Goal: Task Accomplishment & Management: Use online tool/utility

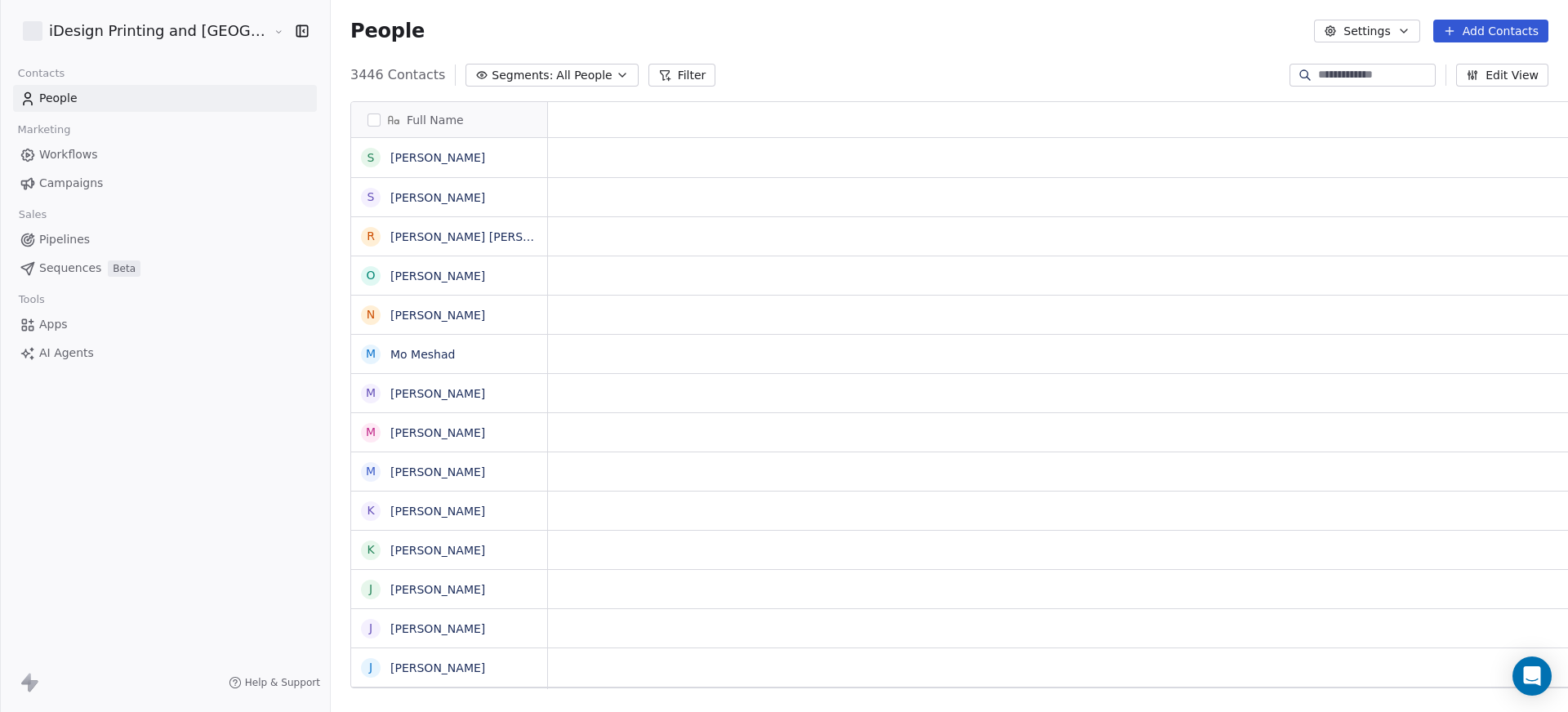
scroll to position [614, 1281]
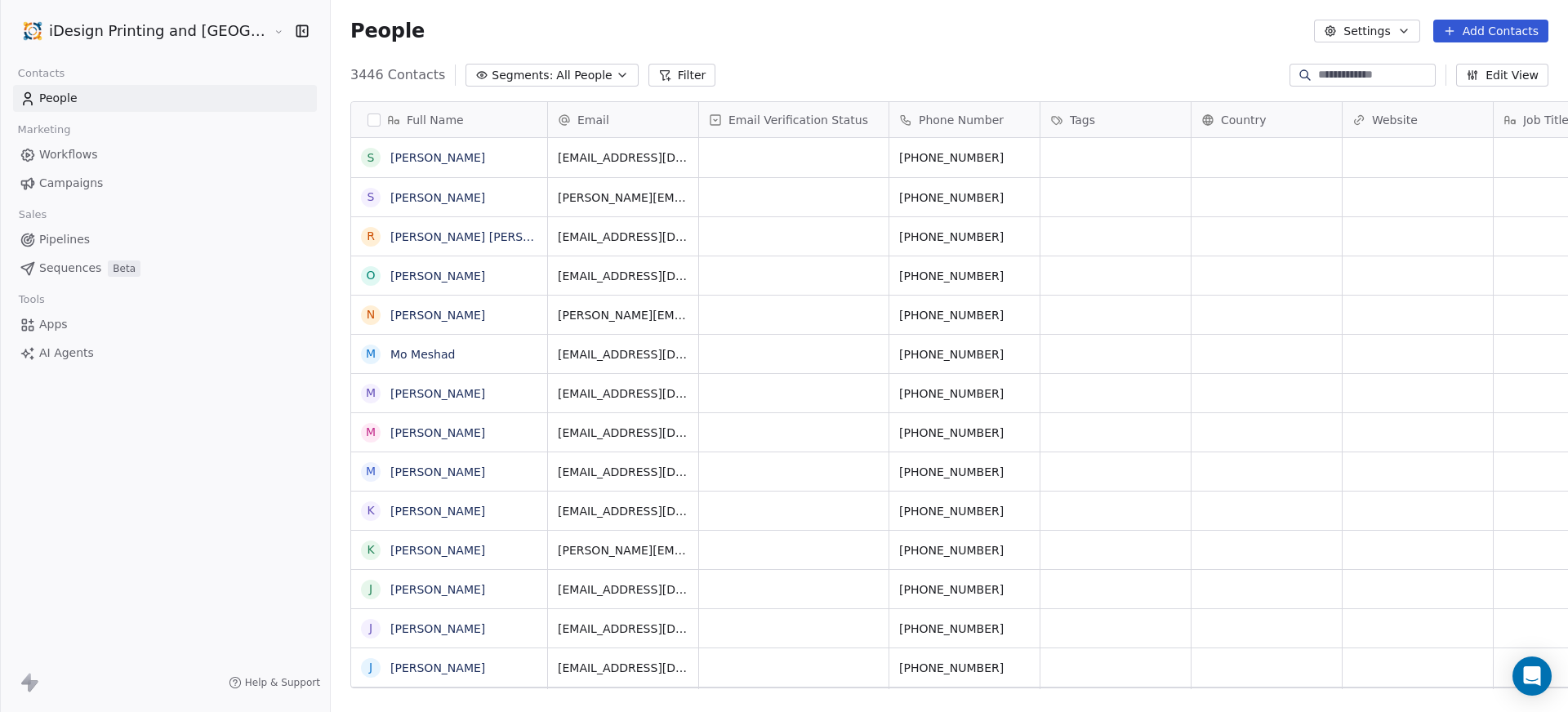
click at [61, 187] on span "Campaigns" at bounding box center [70, 183] width 64 height 18
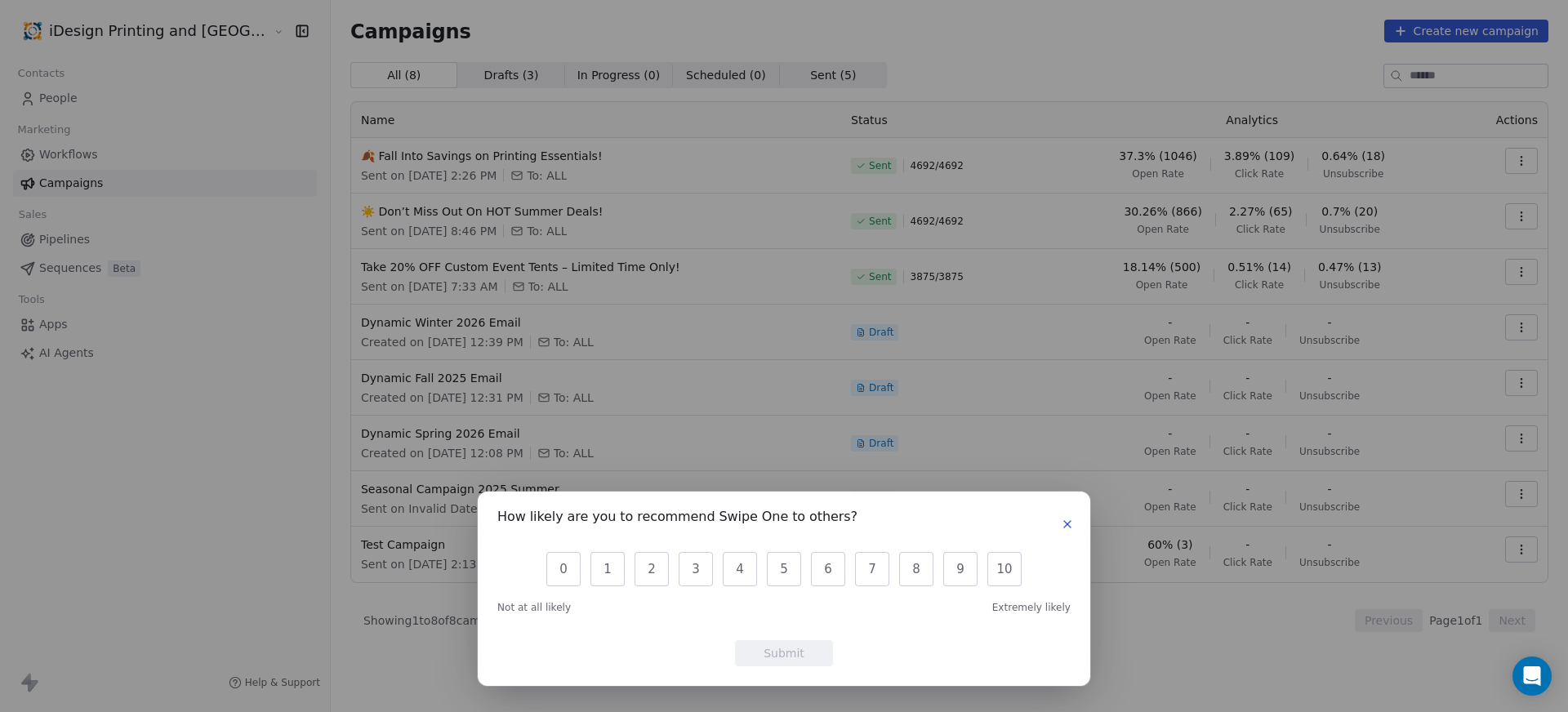
click at [1063, 526] on icon "button" at bounding box center [1068, 524] width 13 height 13
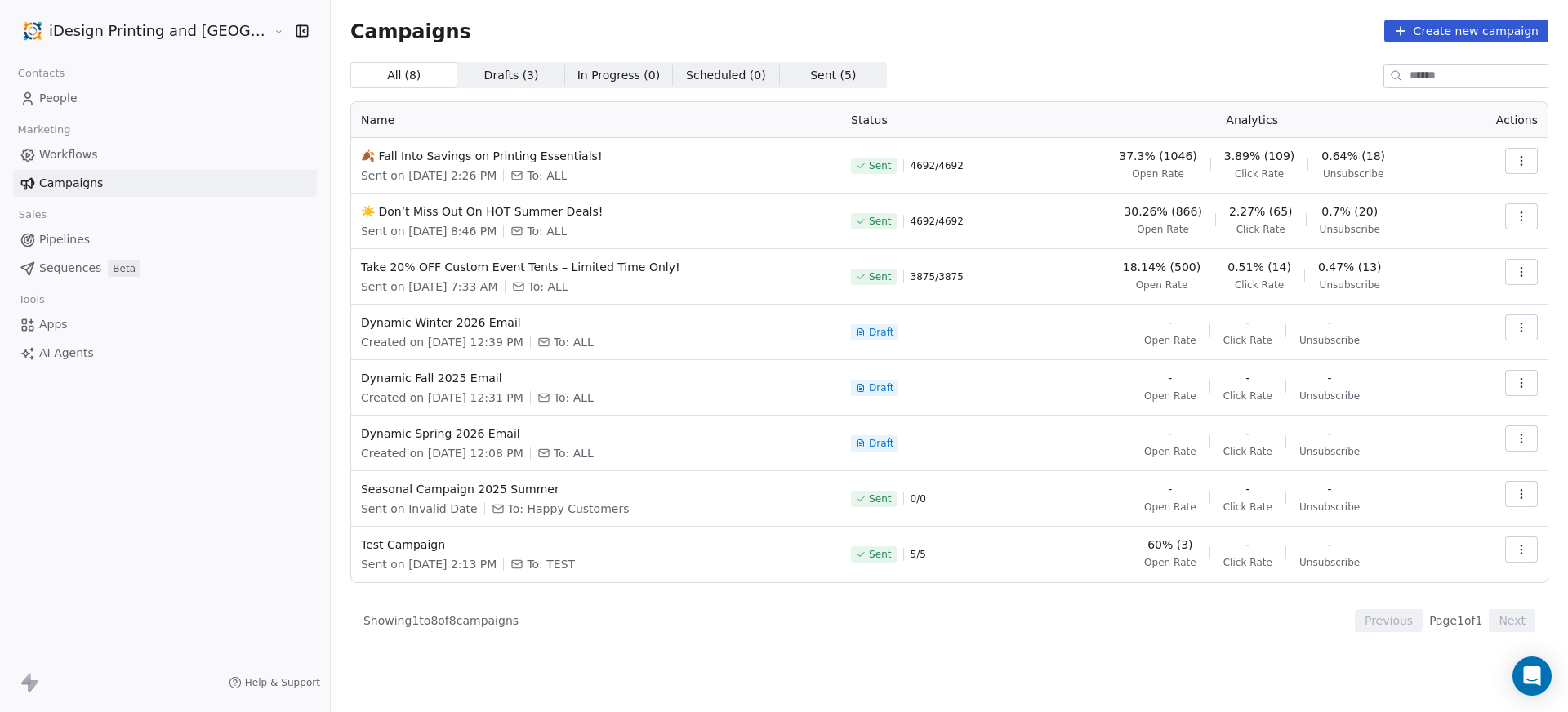
click at [485, 71] on span "Drafts ( 3 )" at bounding box center [511, 76] width 54 height 18
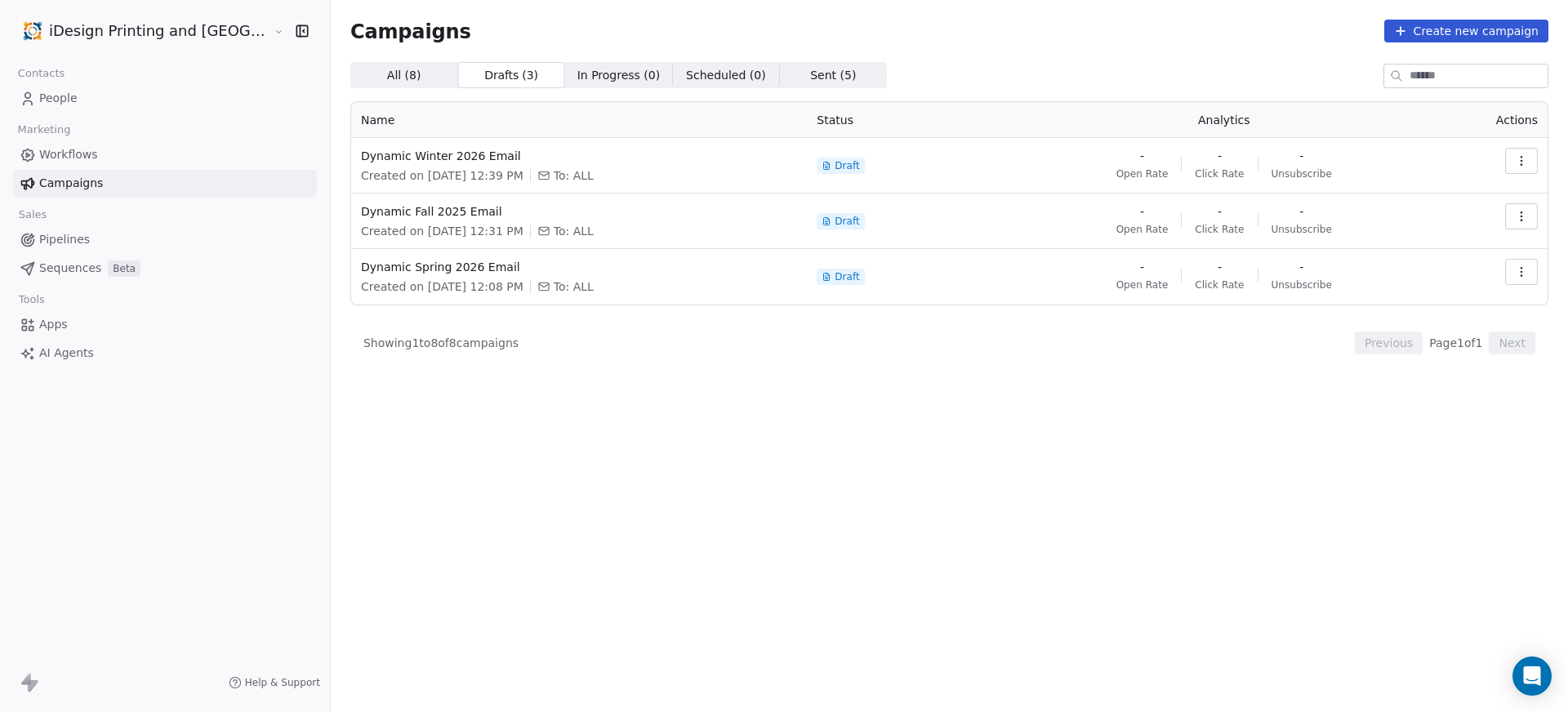
click at [565, 64] on span "In Progress ( 0 ) In Progress ( 0 )" at bounding box center [618, 75] width 107 height 26
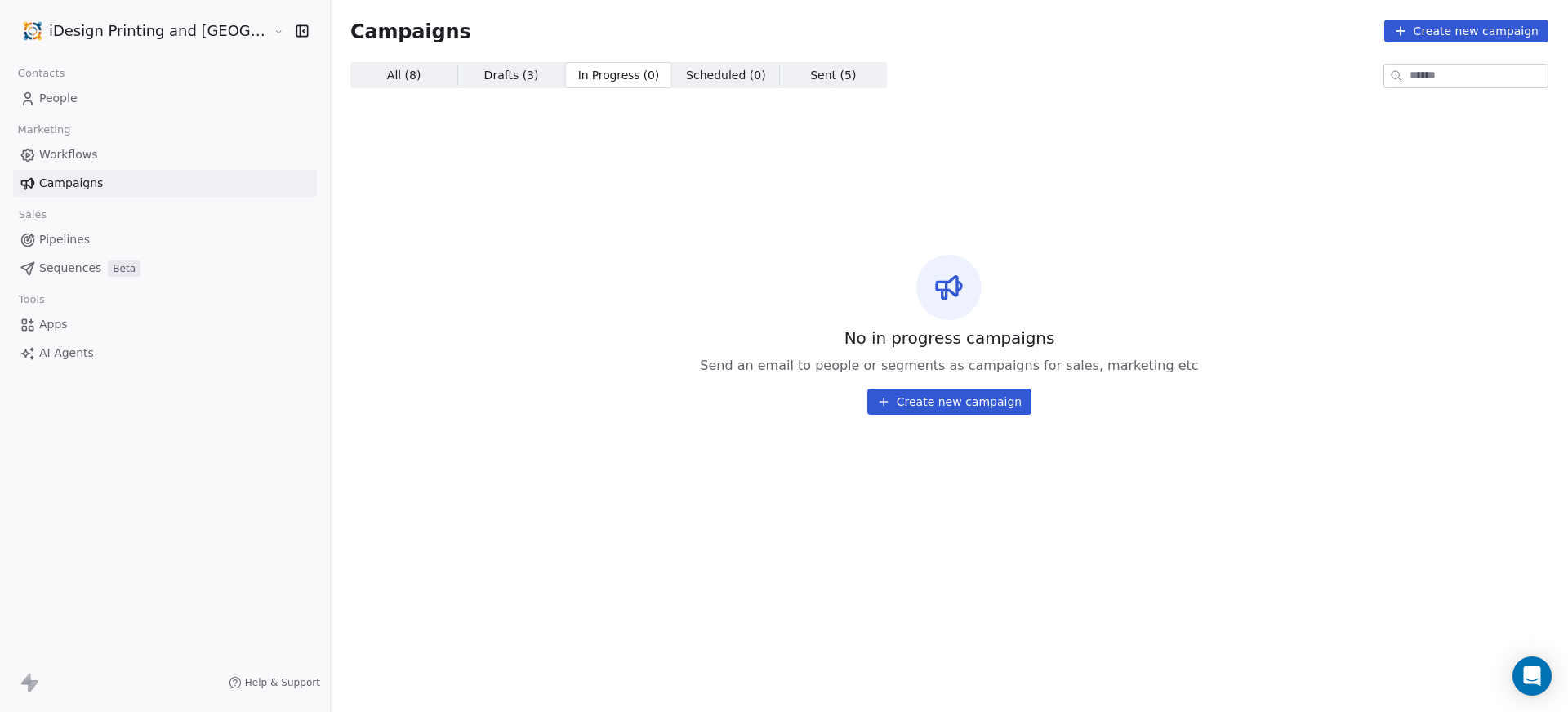
click at [780, 74] on span "Sent ( 5 ) Sent ( 5 )" at bounding box center [833, 75] width 107 height 26
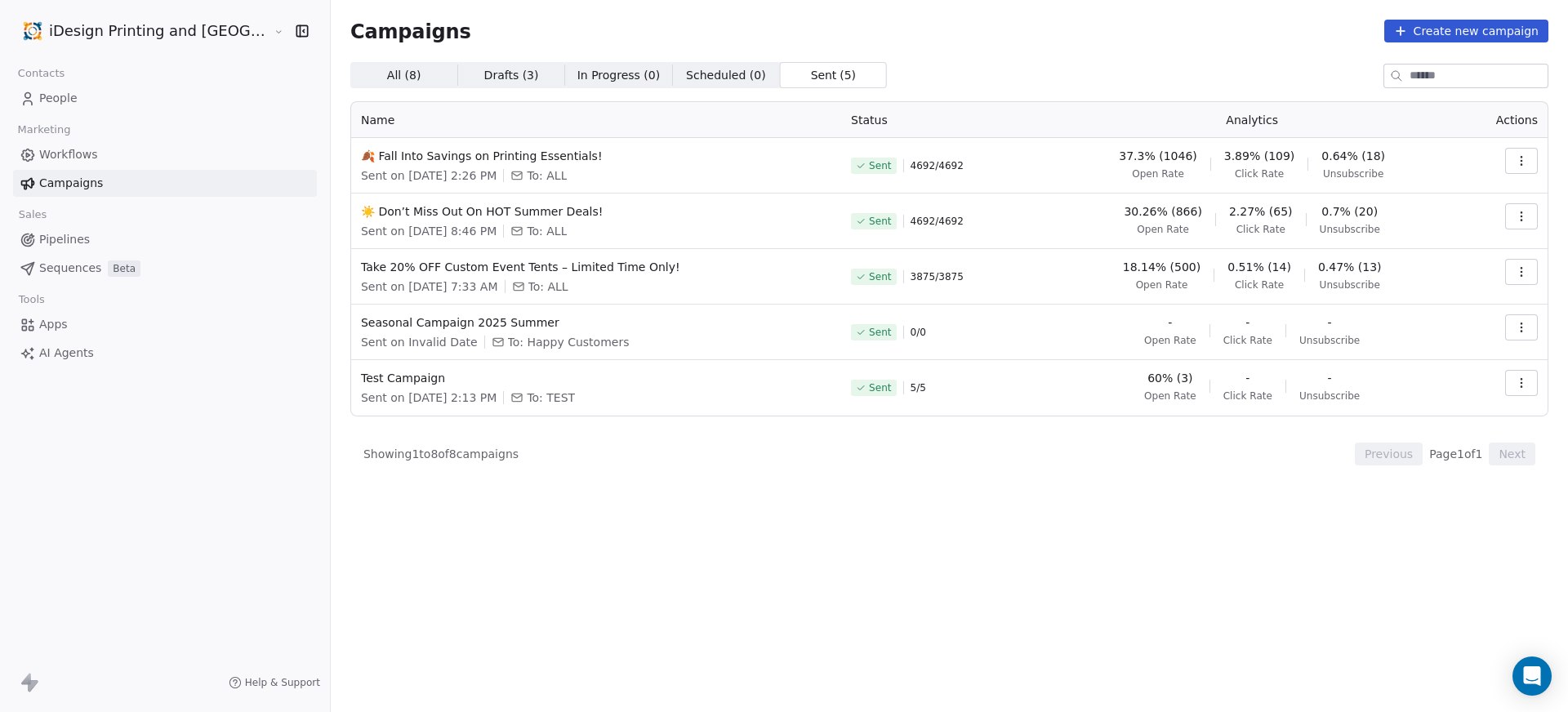
click at [388, 70] on span "All ( 8 )" at bounding box center [404, 76] width 34 height 18
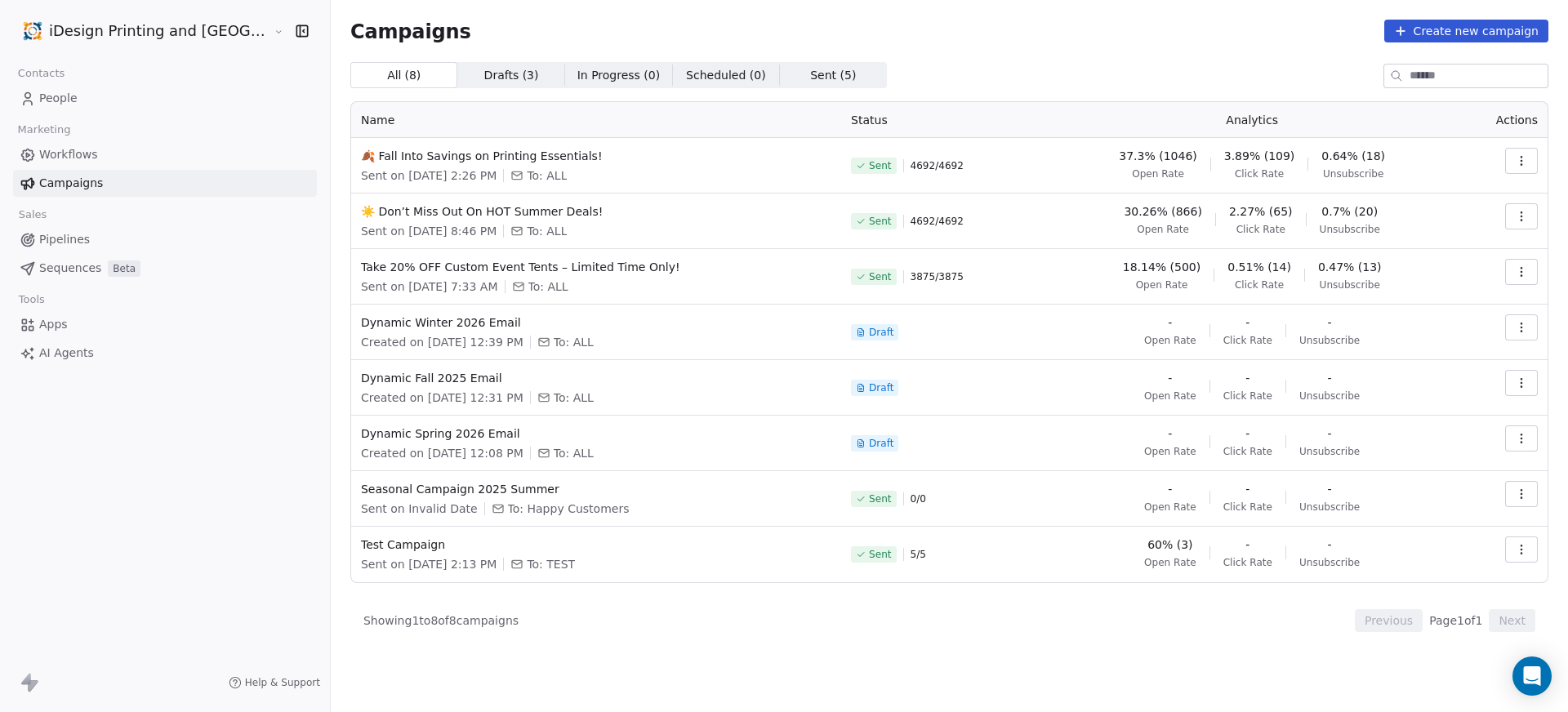
click at [481, 63] on span "Drafts ( 3 ) Drafts ( 3 )" at bounding box center [511, 75] width 107 height 26
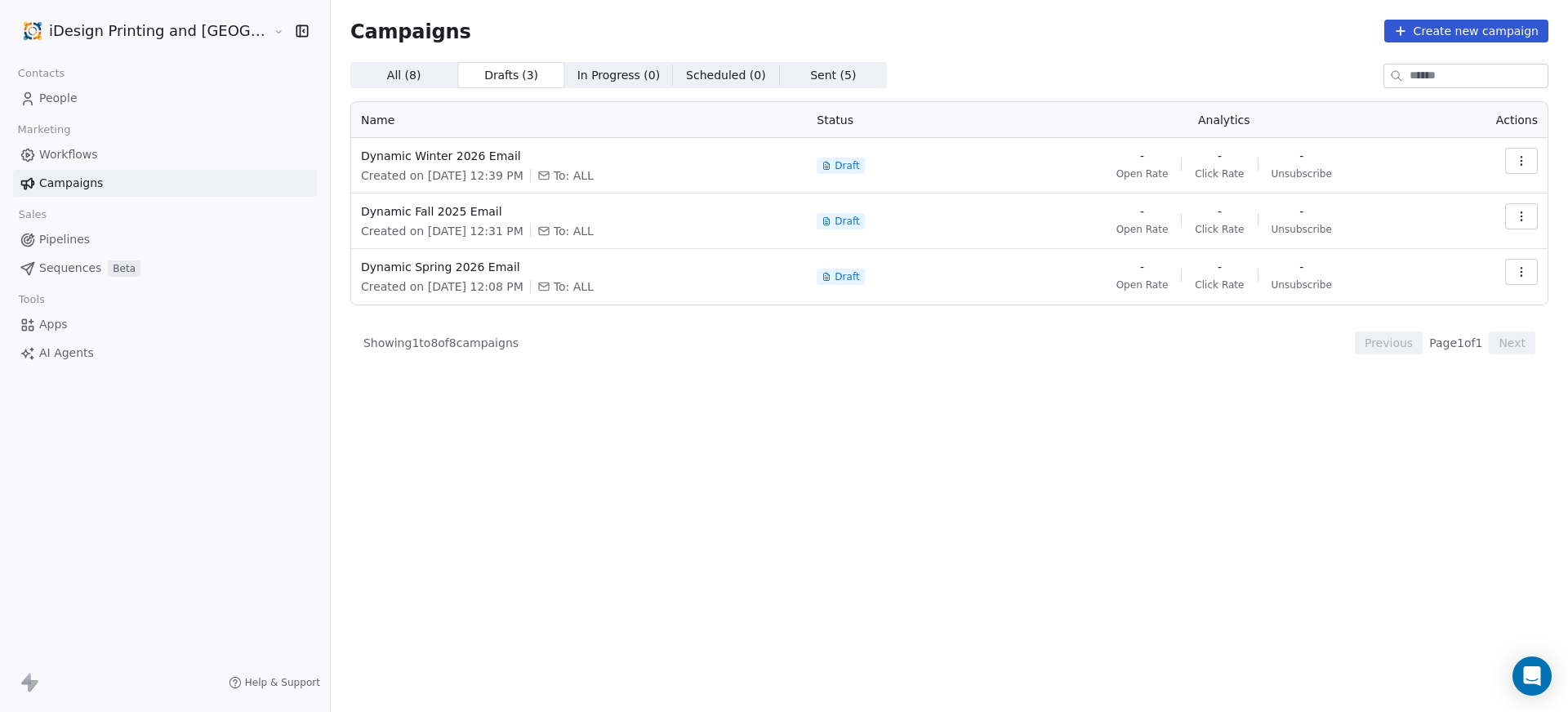
click at [379, 77] on span "All ( 8 ) All ( 8 )" at bounding box center [404, 75] width 107 height 26
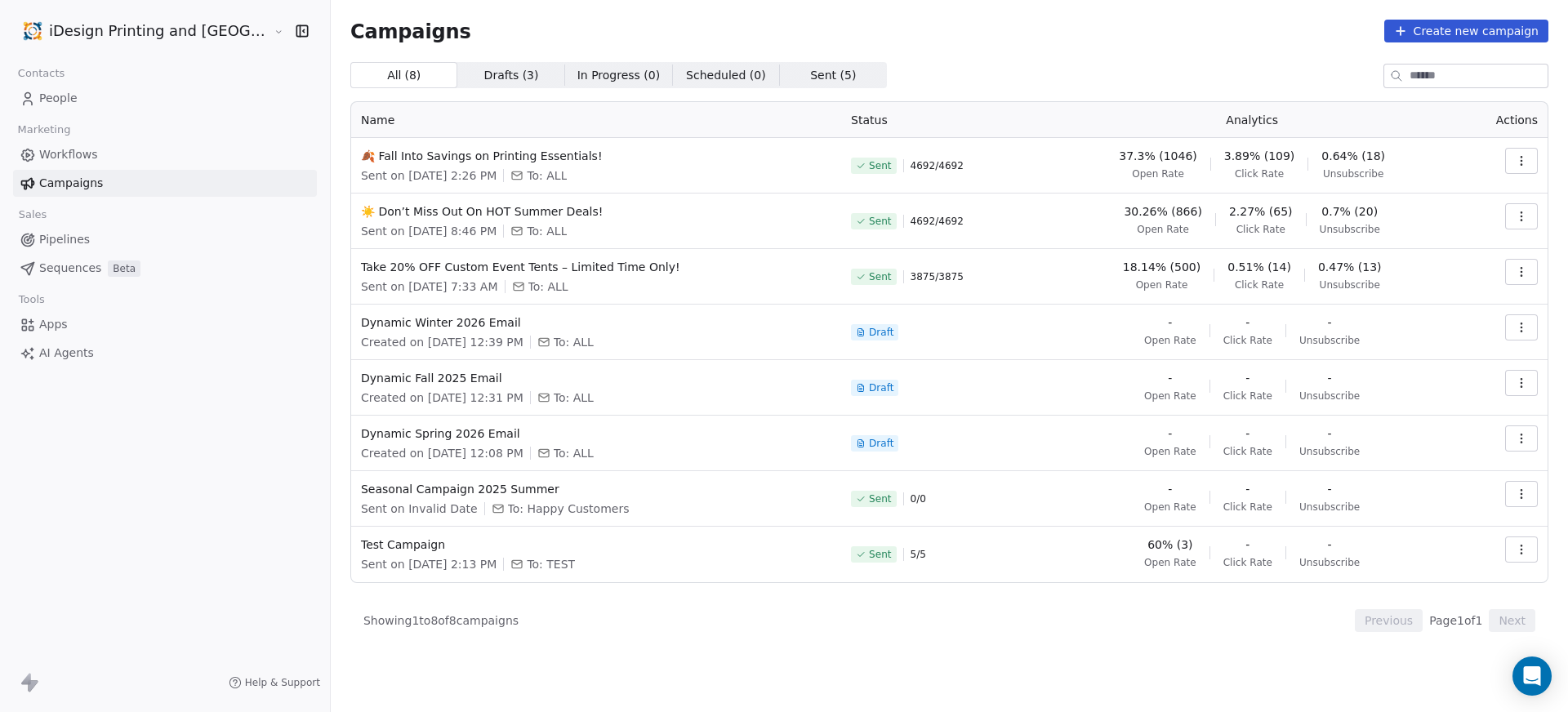
click at [82, 155] on span "Workflows" at bounding box center [68, 154] width 59 height 18
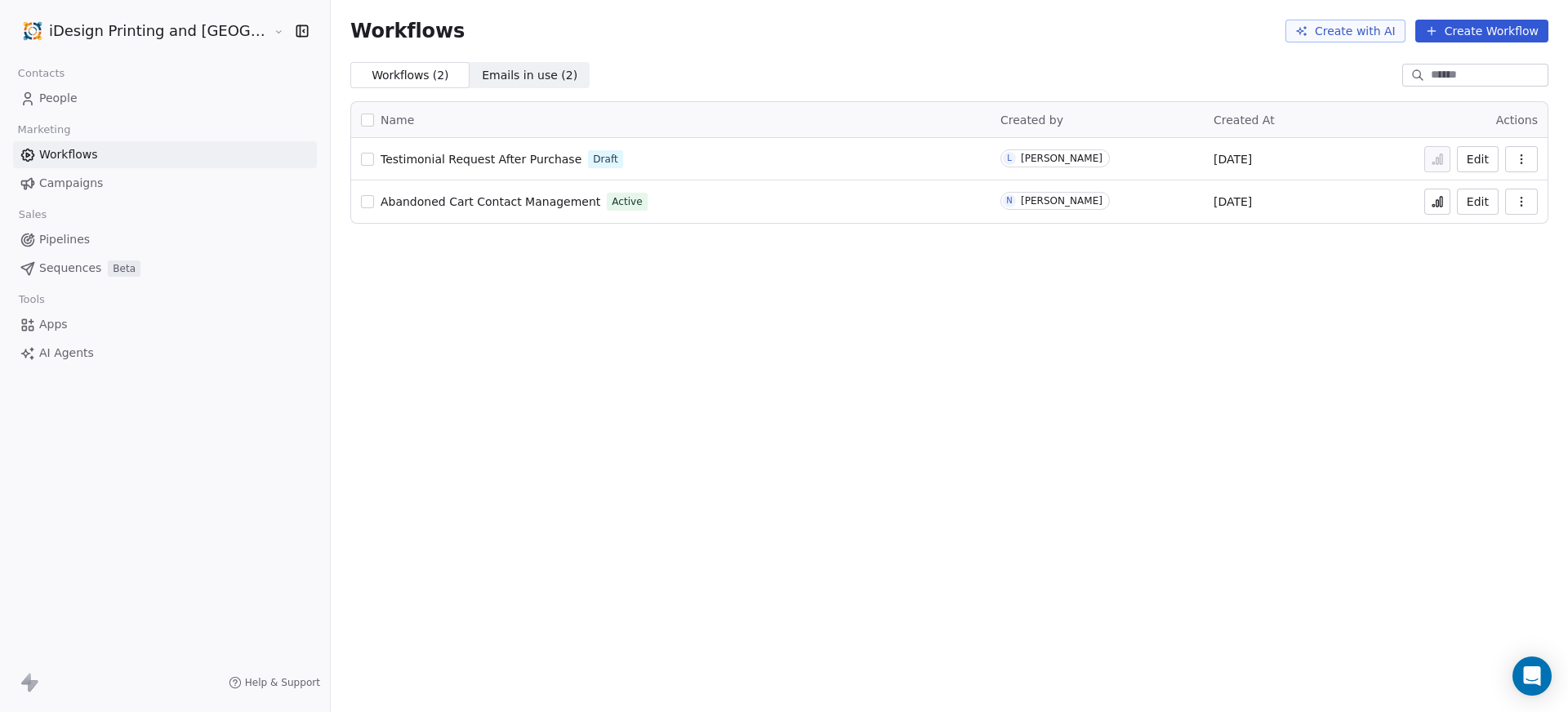
click at [479, 156] on span "Testimonial Request After Purchase" at bounding box center [481, 159] width 201 height 13
click at [416, 156] on span "Testimonial Request After Purchase" at bounding box center [481, 159] width 201 height 13
click at [79, 181] on span "Campaigns" at bounding box center [70, 183] width 64 height 18
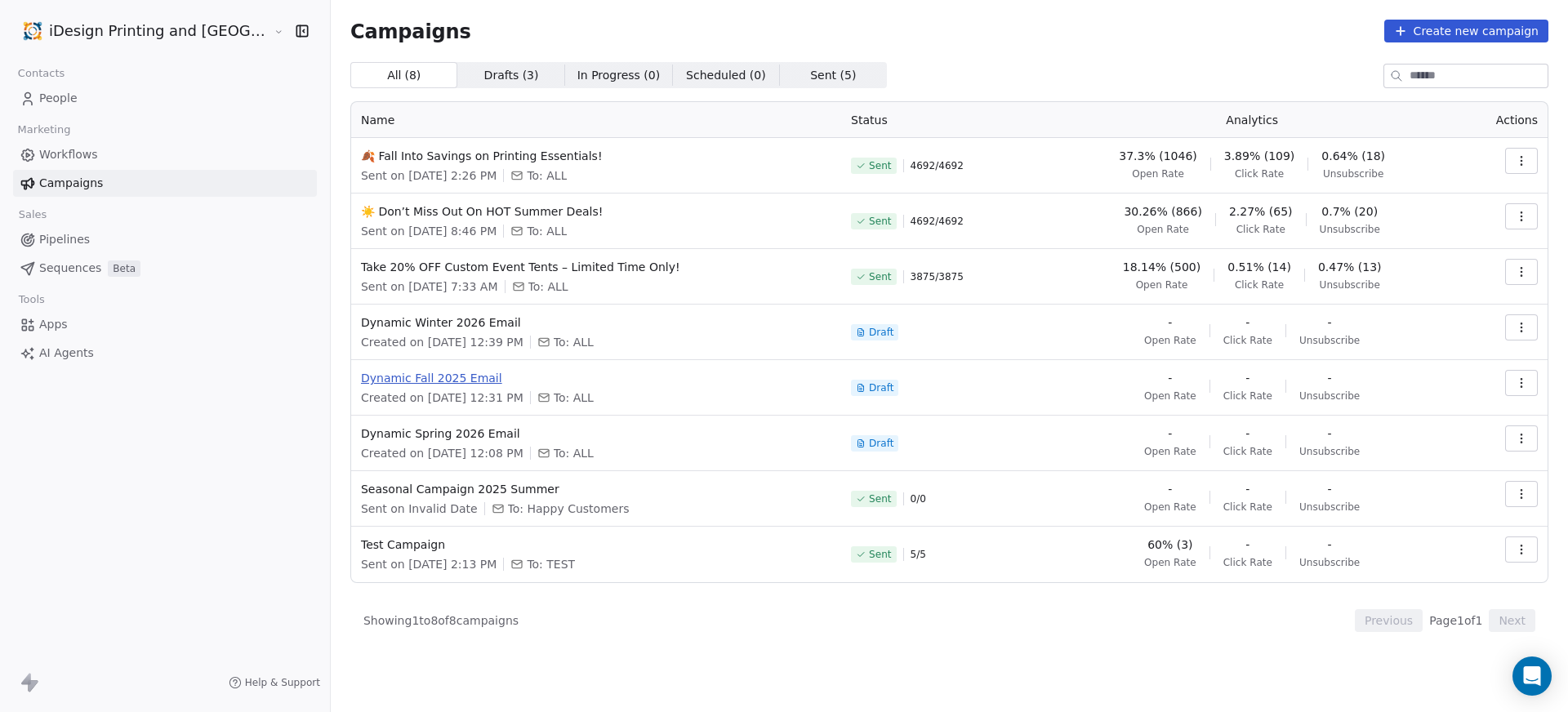
click at [411, 374] on span "Dynamic Fall 2025 Email" at bounding box center [596, 378] width 471 height 17
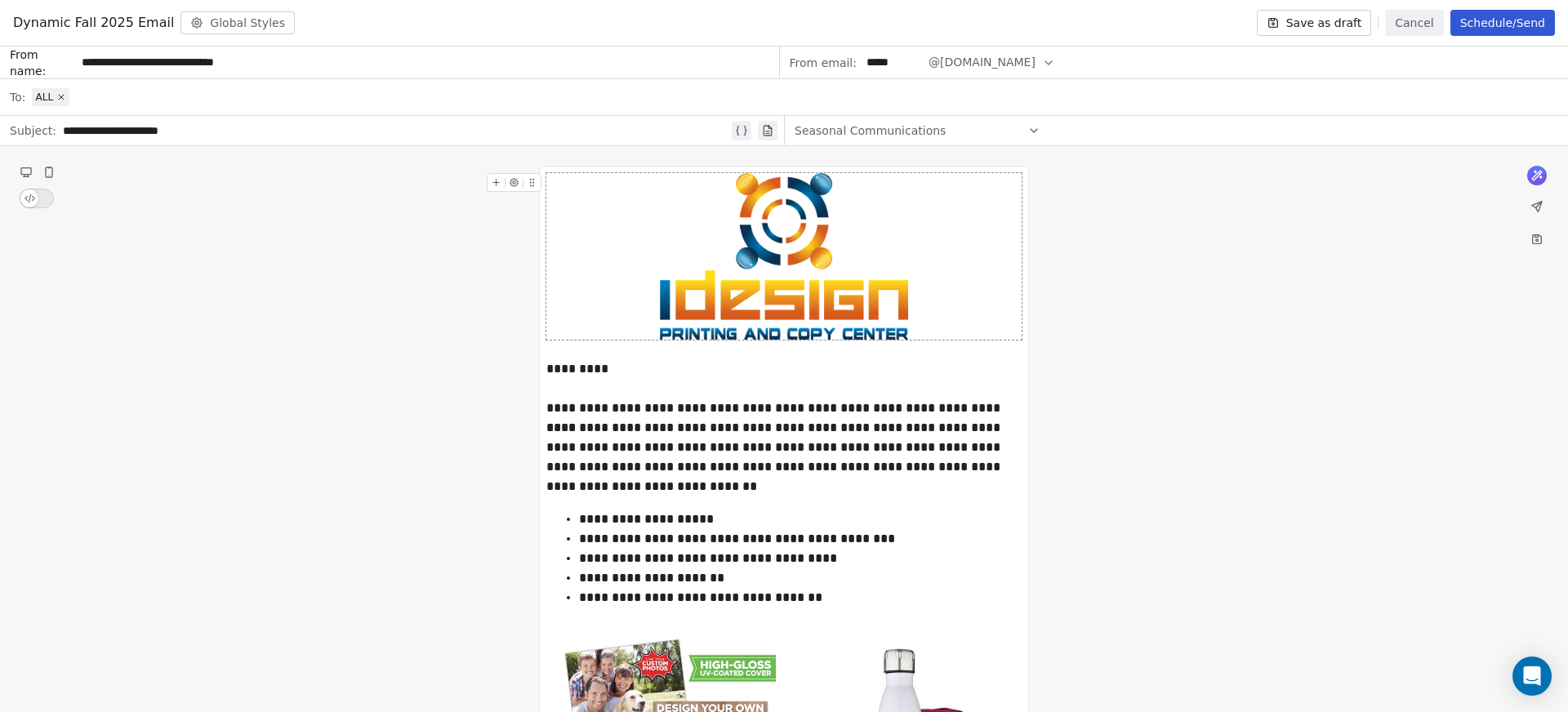
click at [1419, 23] on button "Cancel" at bounding box center [1414, 23] width 58 height 26
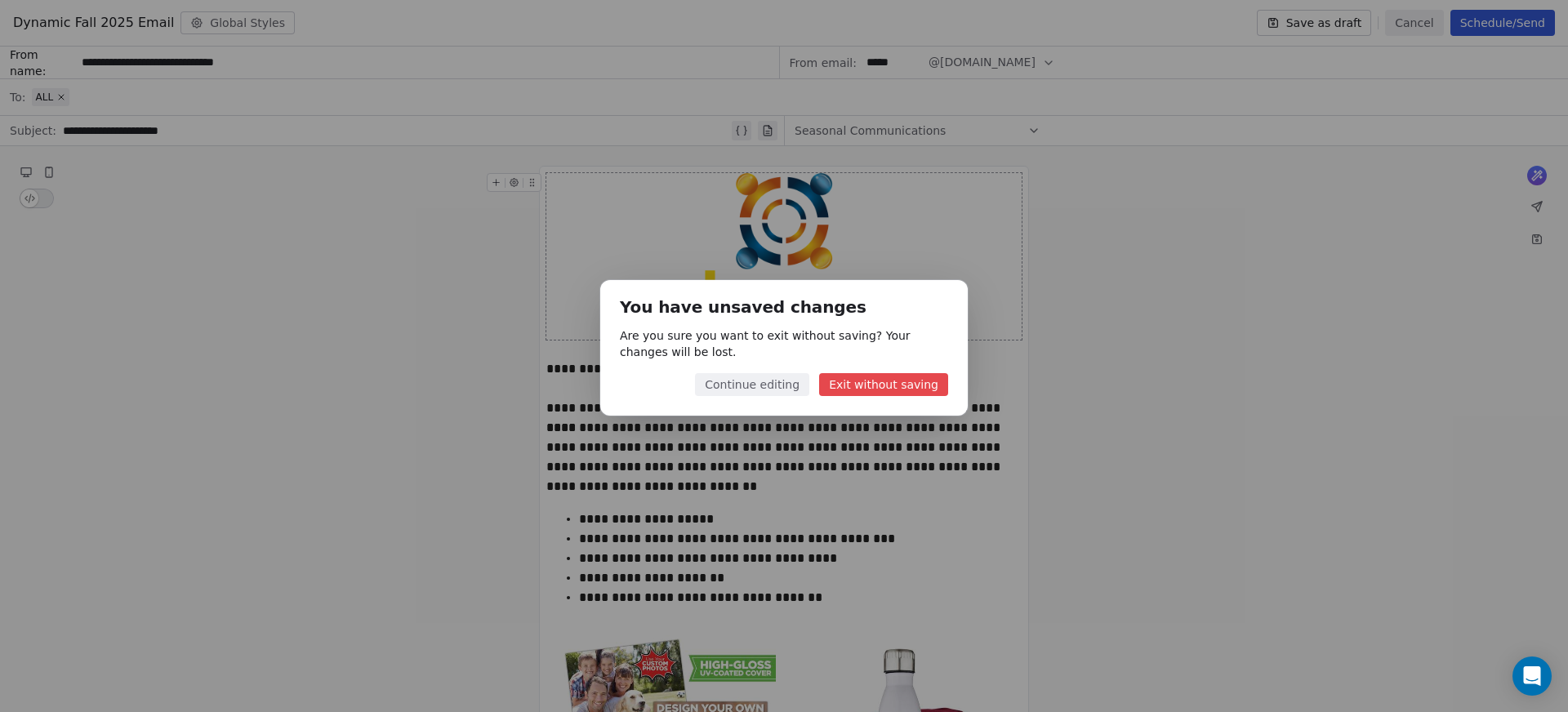
click at [884, 388] on button "Exit without saving" at bounding box center [884, 384] width 129 height 23
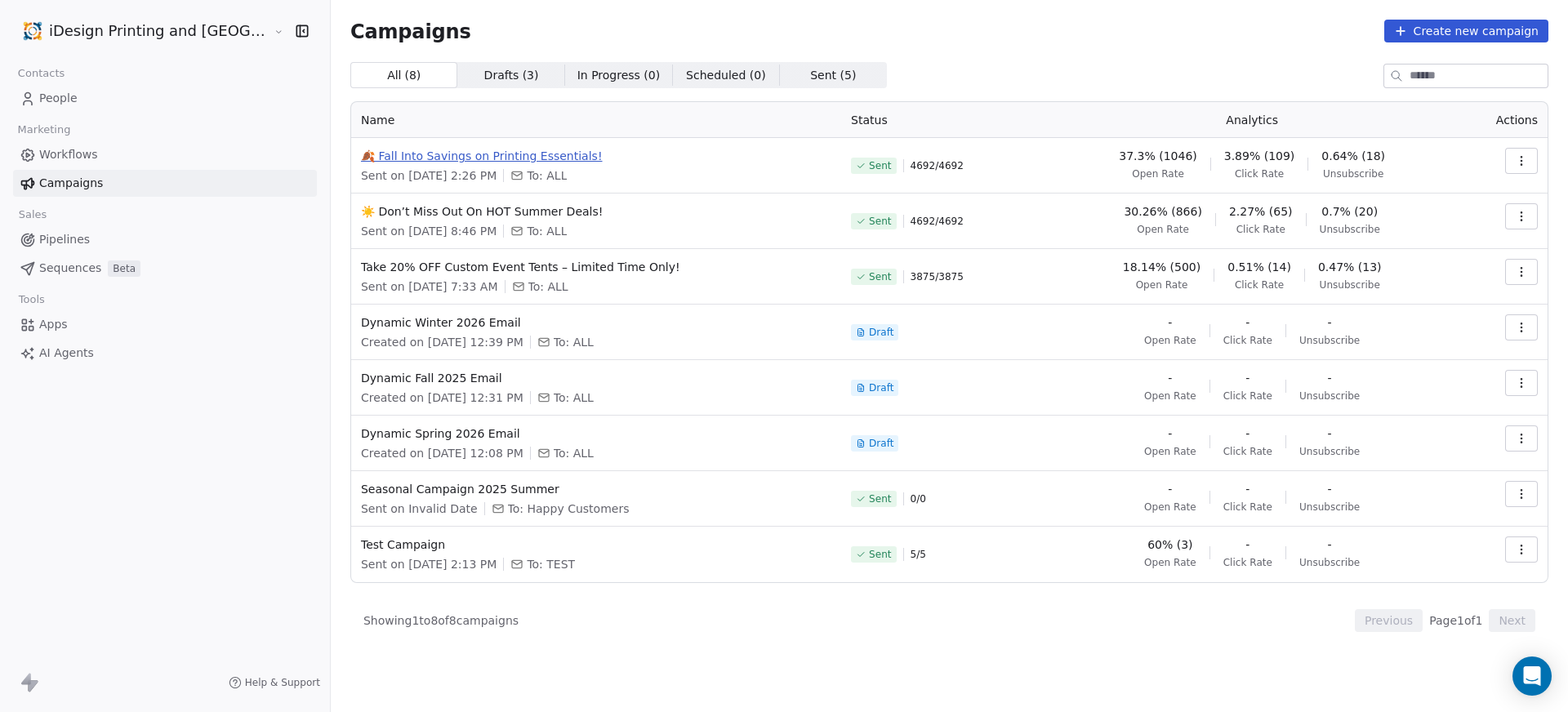
click at [458, 160] on span "🍂 Fall Into Savings on Printing Essentials!" at bounding box center [596, 156] width 471 height 17
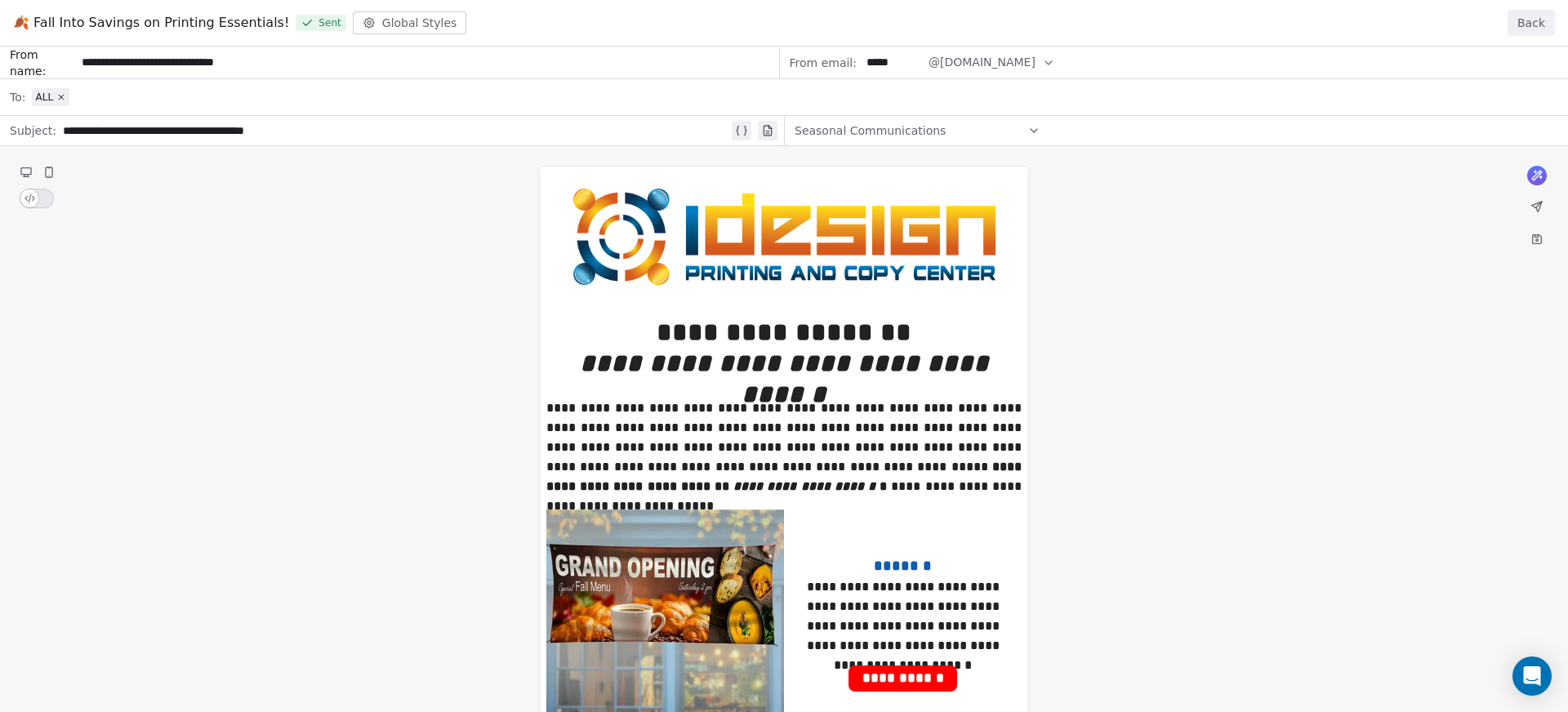
click at [1519, 30] on button "Back" at bounding box center [1531, 23] width 47 height 26
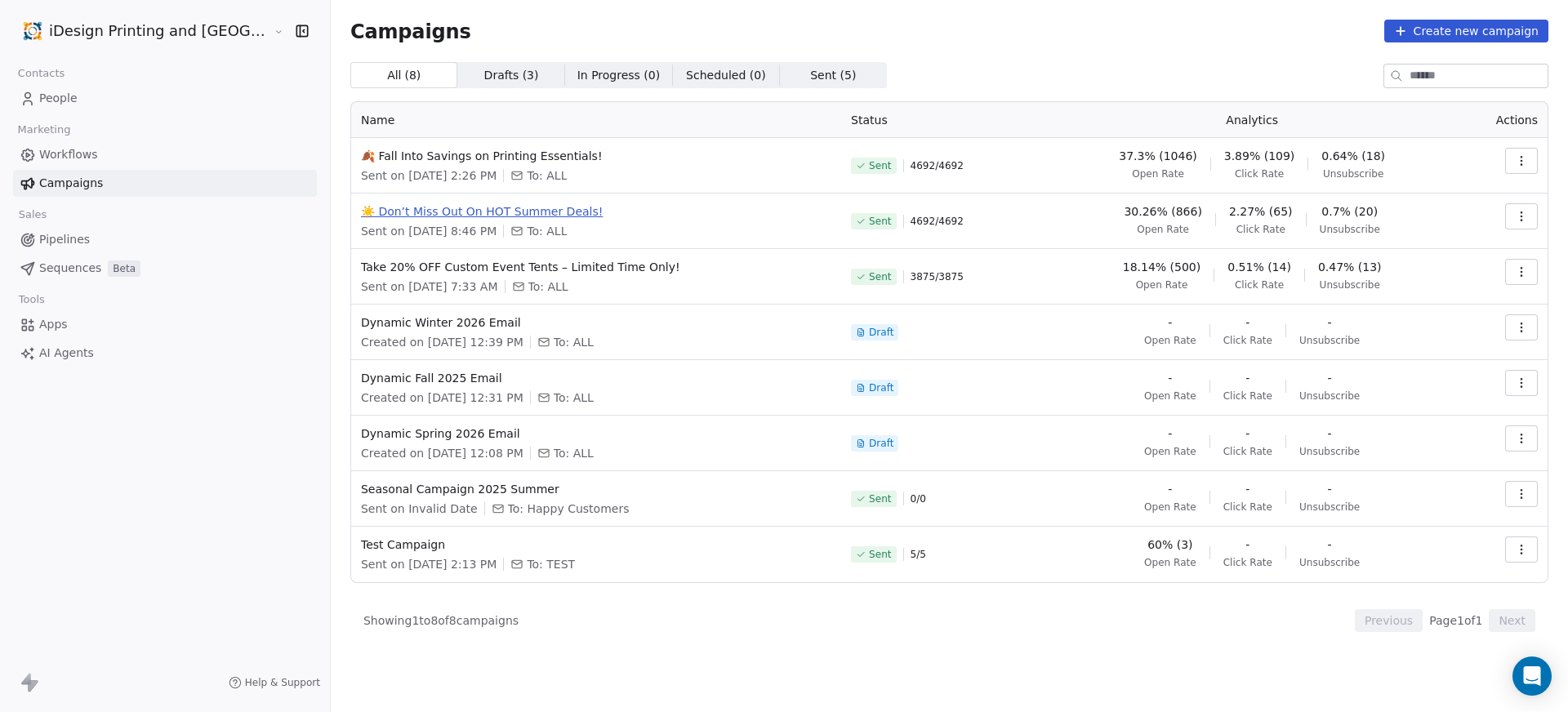
click at [476, 204] on span "☀️ Don’t Miss Out On HOT Summer Deals!" at bounding box center [596, 211] width 471 height 17
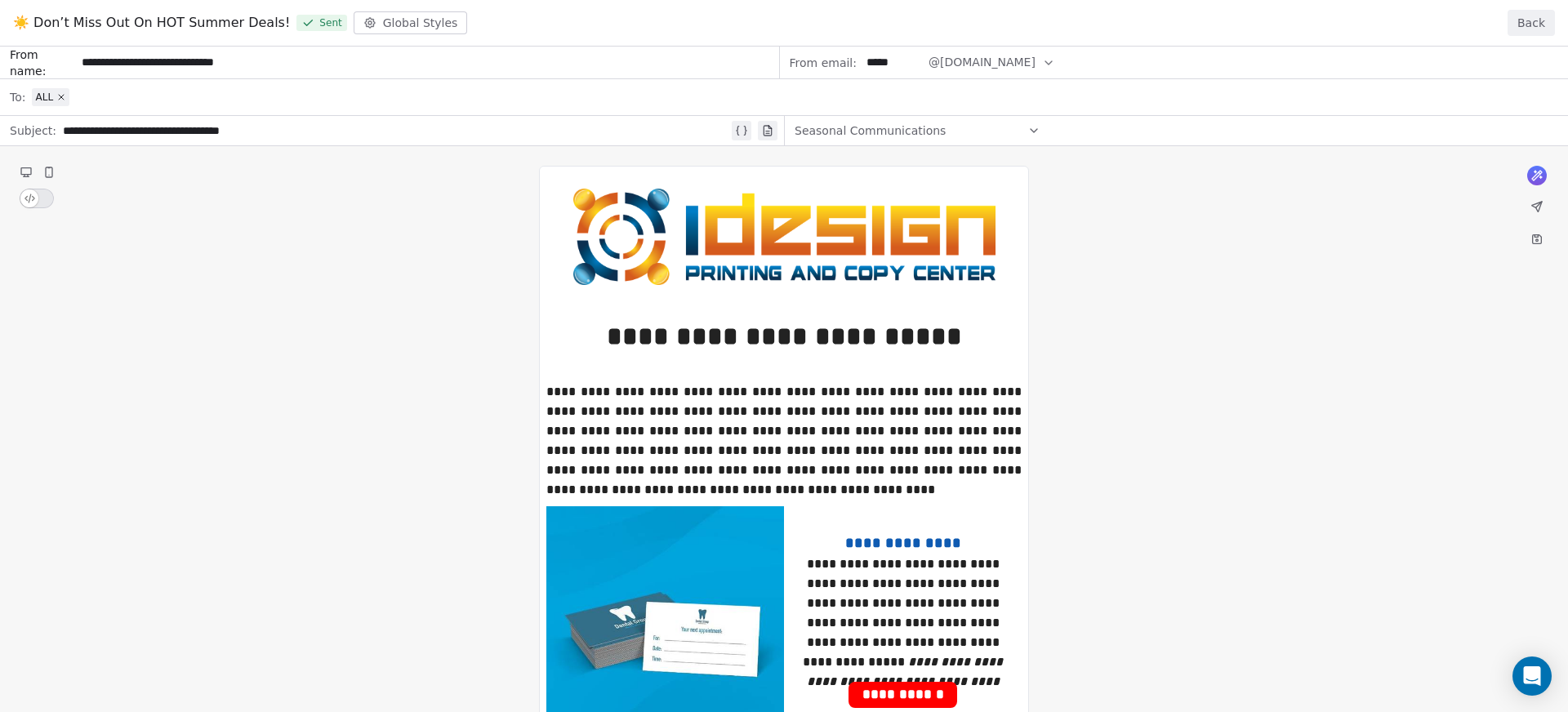
click at [1512, 21] on button "Back" at bounding box center [1531, 23] width 47 height 26
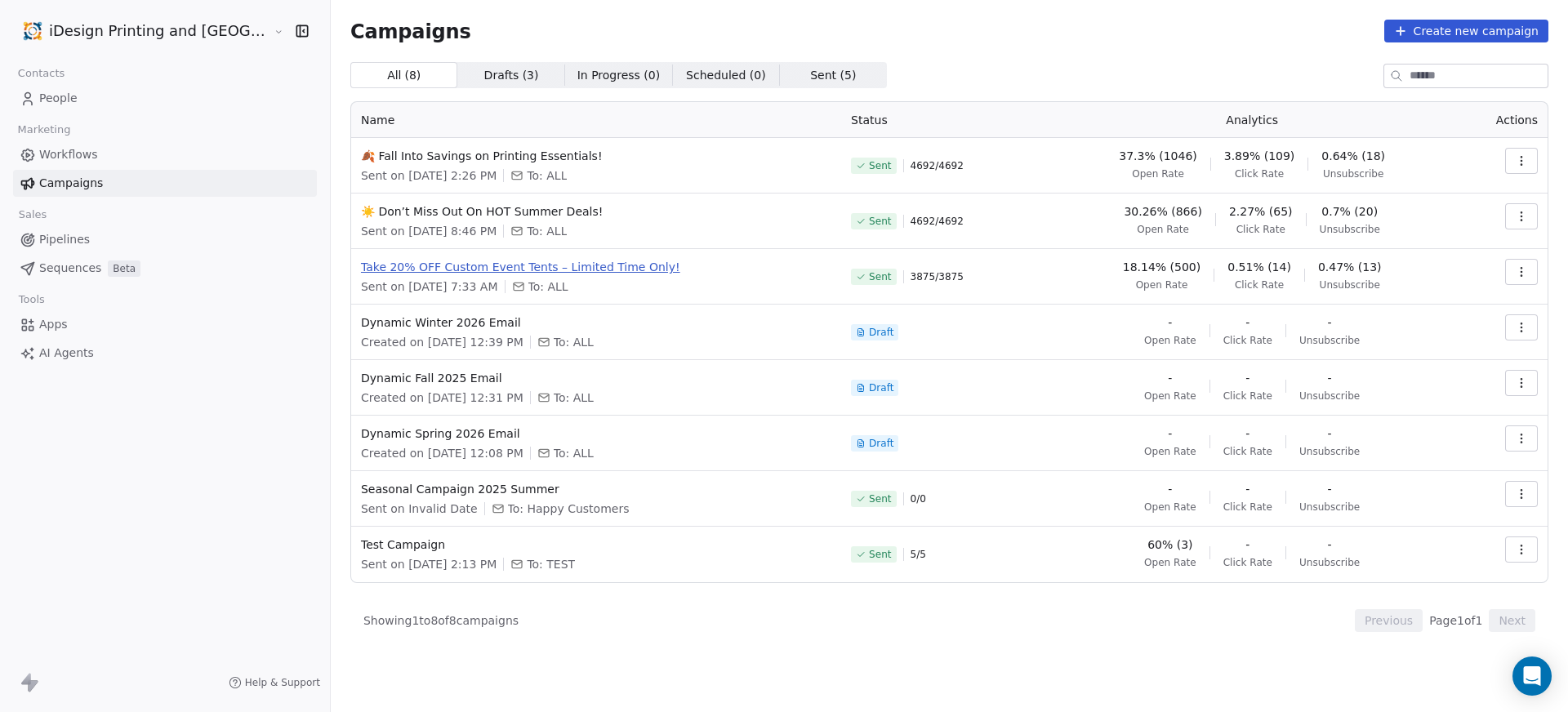
click at [545, 267] on span "Take 20% OFF Custom Event Tents – Limited Time Only!" at bounding box center [596, 267] width 471 height 17
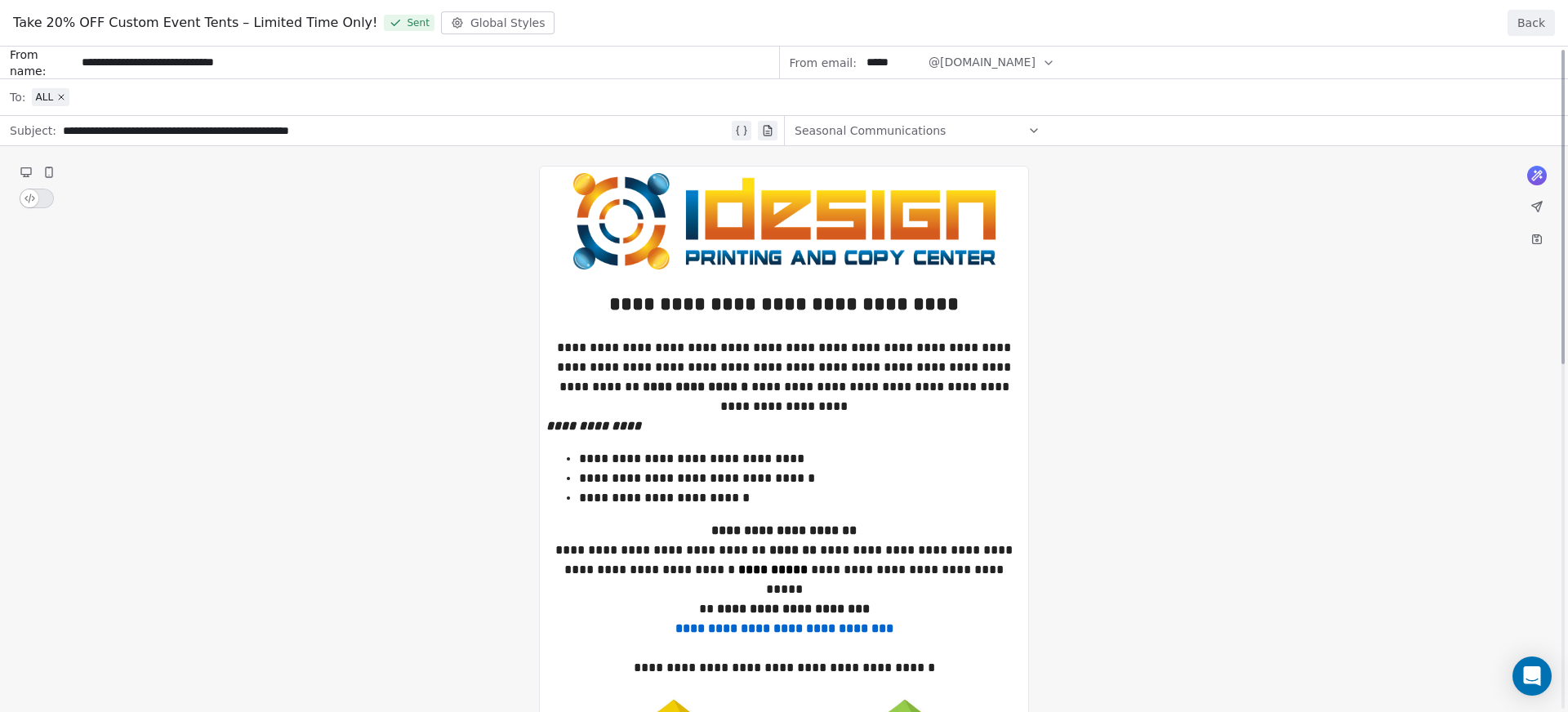
click at [1545, 20] on button "Back" at bounding box center [1531, 23] width 47 height 26
